Goal: Communication & Community: Answer question/provide support

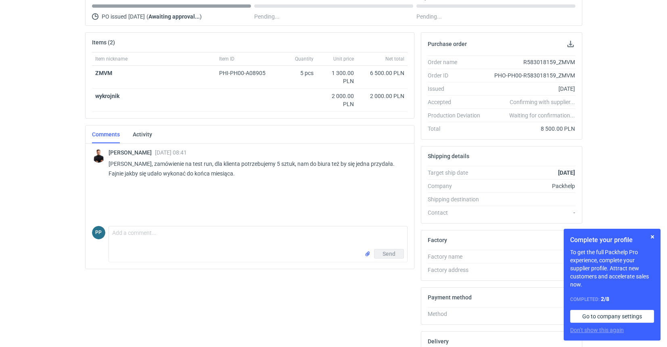
scroll to position [118, 0]
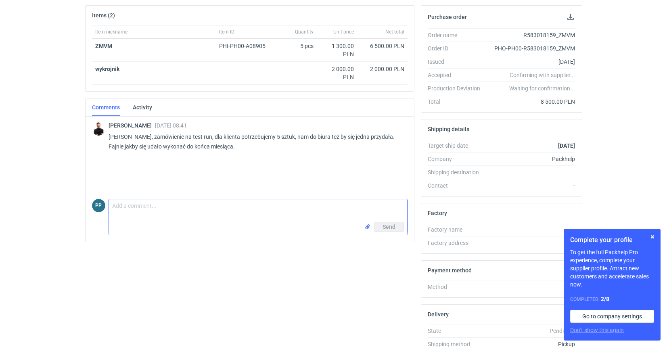
click at [133, 206] on textarea "Comment message" at bounding box center [258, 210] width 298 height 23
drag, startPoint x: 195, startPoint y: 200, endPoint x: 176, endPoint y: 207, distance: 21.1
click at [176, 207] on textarea "Panie Tomku, dzia" at bounding box center [258, 210] width 298 height 23
drag, startPoint x: 290, startPoint y: 209, endPoint x: 242, endPoint y: 209, distance: 48.4
click at [239, 208] on textarea "Panie Tomku, puszczam zlecenie do realizacji. poproszę koleżankę" at bounding box center [258, 210] width 298 height 23
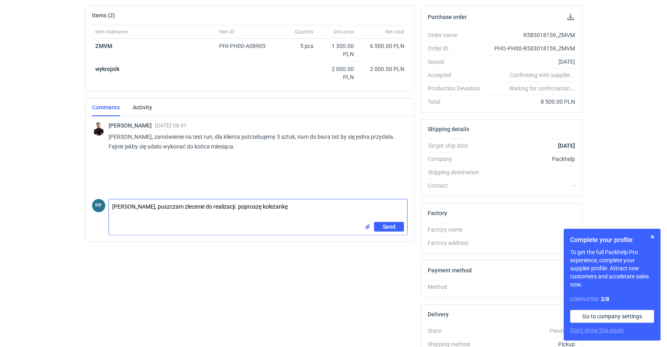
drag, startPoint x: 280, startPoint y: 208, endPoint x: 236, endPoint y: 207, distance: 43.6
click at [236, 207] on textarea "Panie Tomku, puszczam zlecenie do realizacji. poproszę koleżankę" at bounding box center [258, 210] width 298 height 23
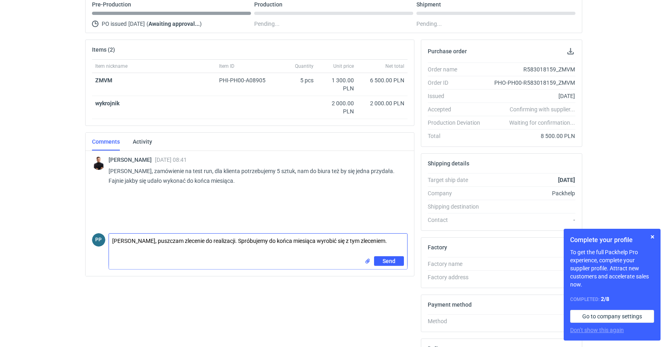
scroll to position [92, 0]
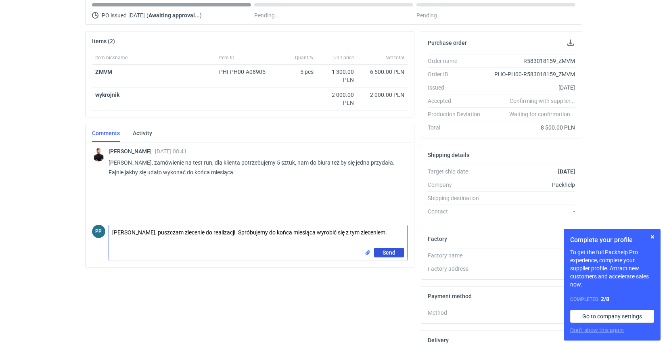
type textarea "Panie Tomku, puszczam zlecenie do realizacji. Spróbujemy do końca miesiąca wyro…"
click at [380, 251] on button "Send" at bounding box center [389, 253] width 30 height 10
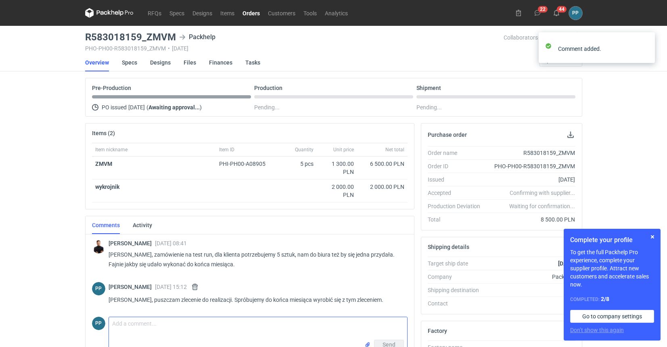
scroll to position [0, 0]
click at [255, 16] on link "Orders" at bounding box center [251, 13] width 25 height 10
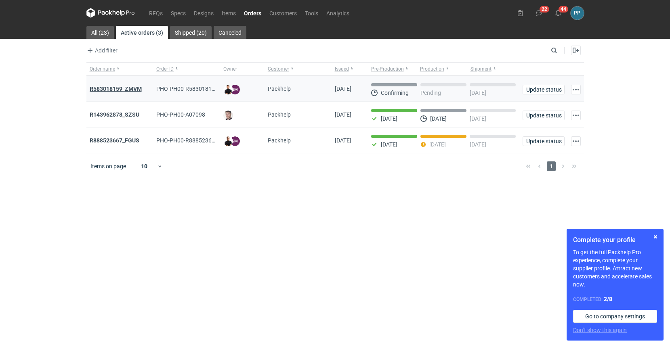
click at [112, 88] on strong "R583018159_ZMVM" at bounding box center [116, 89] width 52 height 6
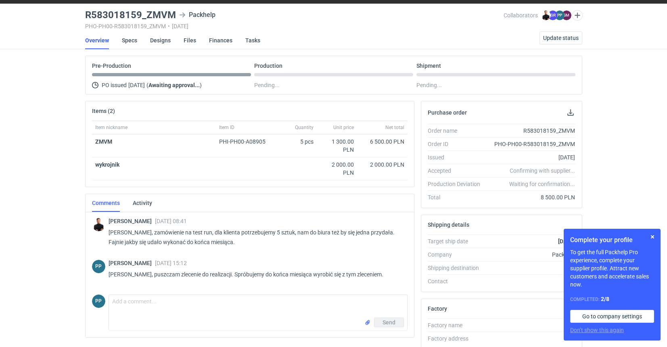
scroll to position [25, 0]
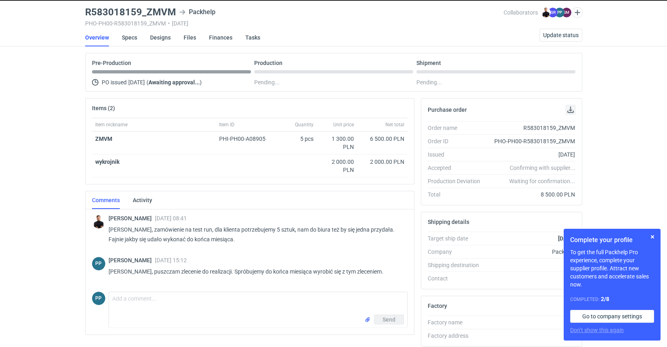
click at [569, 109] on button "button" at bounding box center [571, 110] width 10 height 10
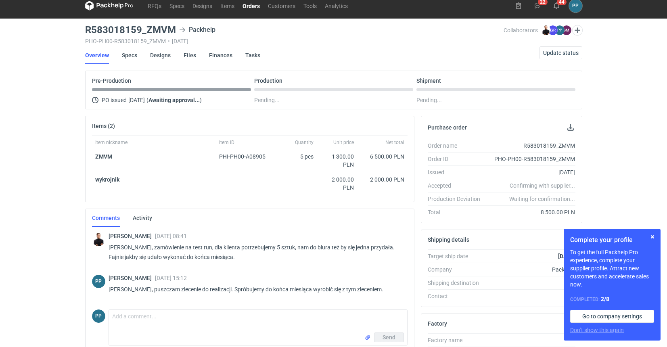
scroll to position [7, 0]
